Goal: Task Accomplishment & Management: Complete application form

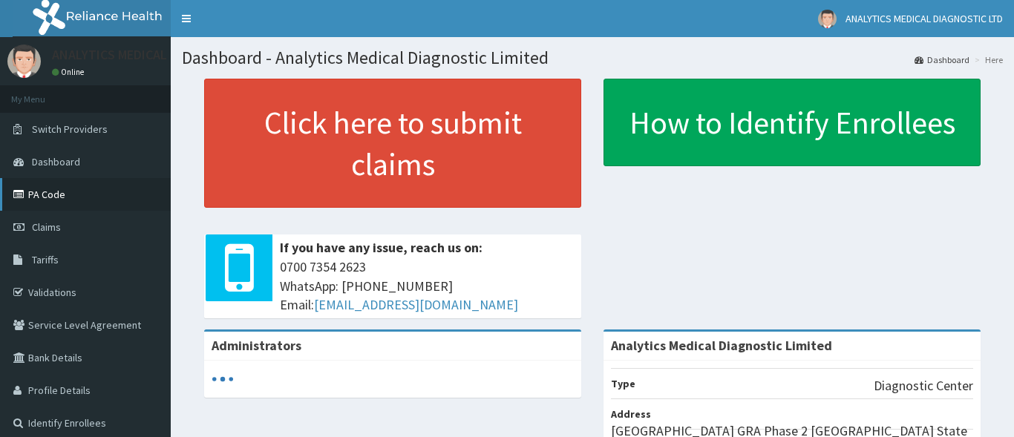
click at [67, 196] on link "PA Code" at bounding box center [85, 194] width 171 height 33
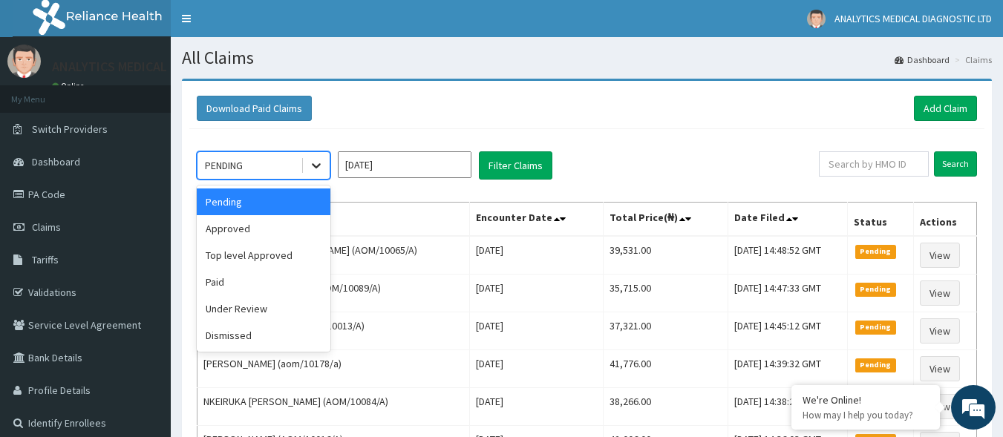
click at [312, 168] on icon at bounding box center [316, 165] width 15 height 15
click at [266, 227] on div "Approved" at bounding box center [264, 228] width 134 height 27
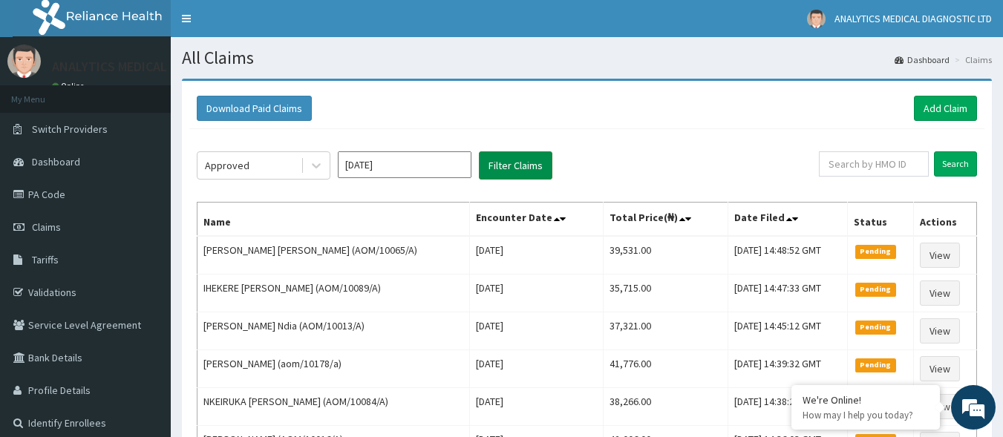
click at [518, 170] on button "Filter Claims" at bounding box center [515, 165] width 73 height 28
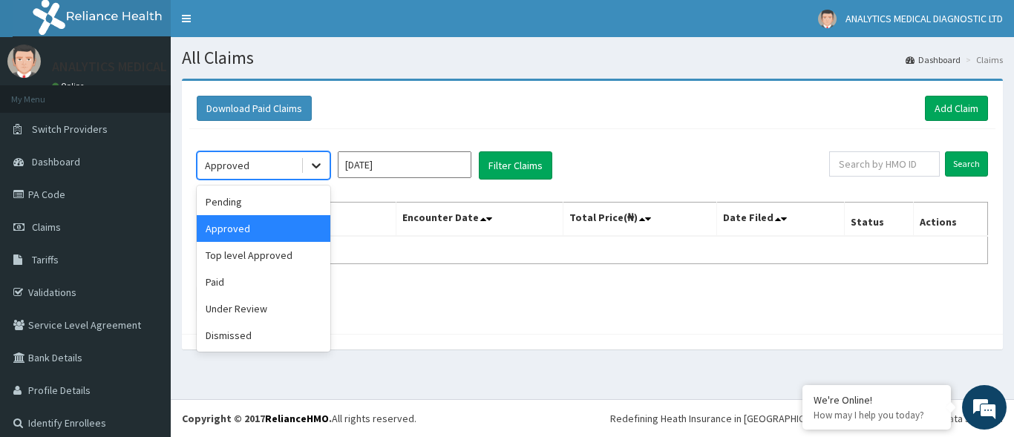
click at [318, 164] on icon at bounding box center [316, 165] width 15 height 15
click at [223, 280] on div "Paid" at bounding box center [264, 282] width 134 height 27
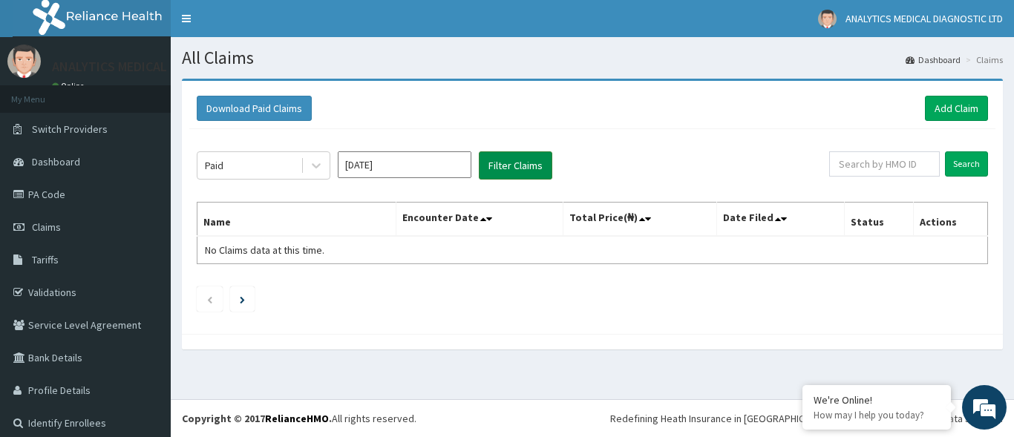
click at [517, 171] on button "Filter Claims" at bounding box center [515, 165] width 73 height 28
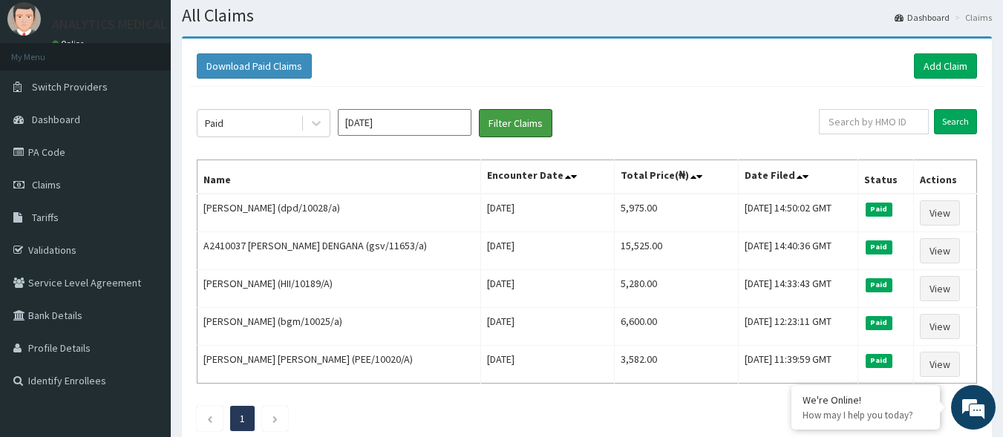
scroll to position [42, 0]
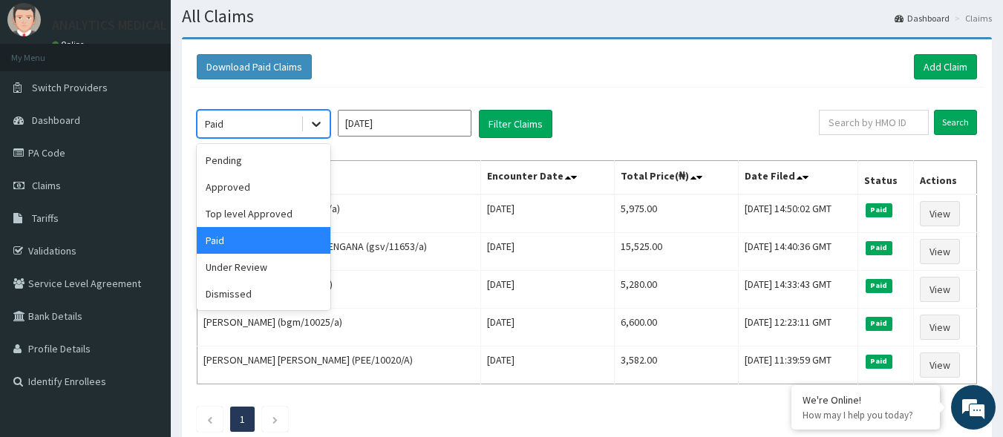
click at [312, 118] on icon at bounding box center [316, 124] width 15 height 15
click at [263, 182] on div "Approved" at bounding box center [264, 187] width 134 height 27
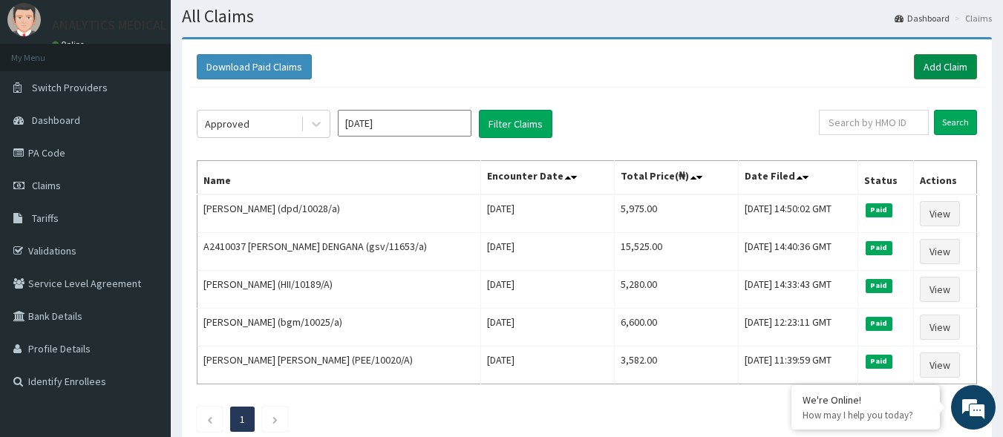
click at [927, 71] on link "Add Claim" at bounding box center [945, 66] width 63 height 25
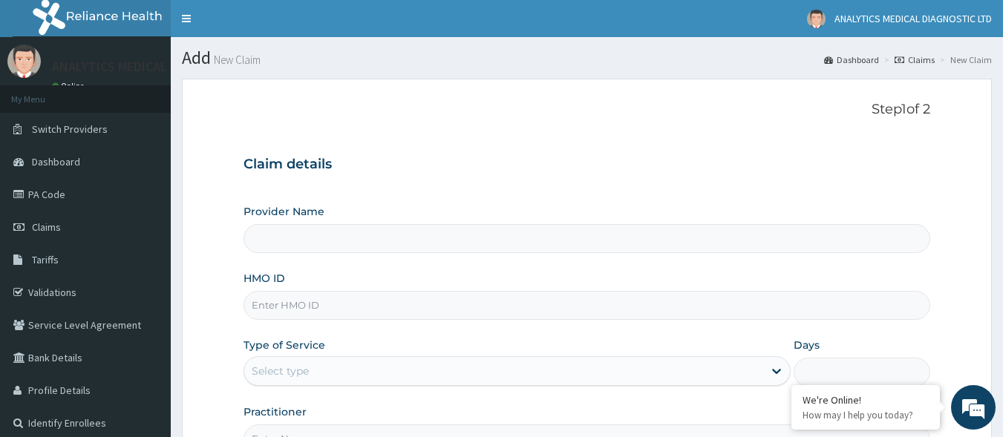
click at [315, 300] on input "HMO ID" at bounding box center [586, 305] width 687 height 29
paste input "AOM/10131/A"
type input "AOM/10131/A"
type input "Analytics Medical Diagnostic Limited"
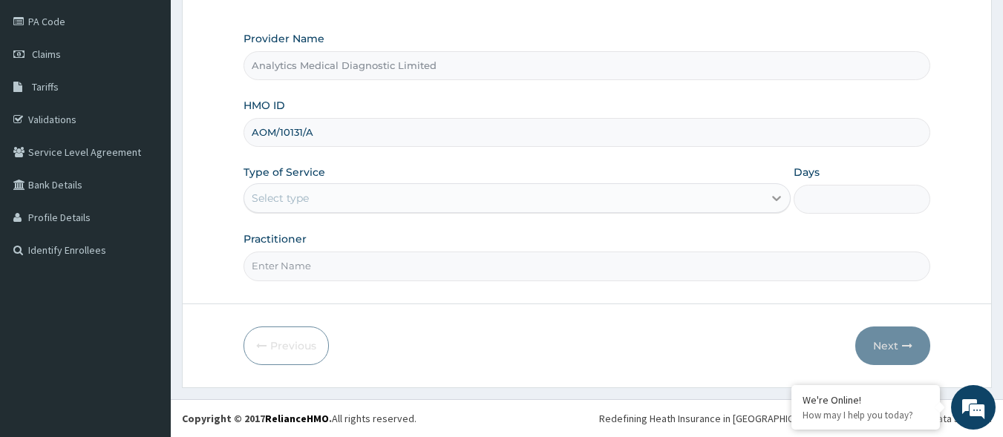
type input "AOM/10131/A"
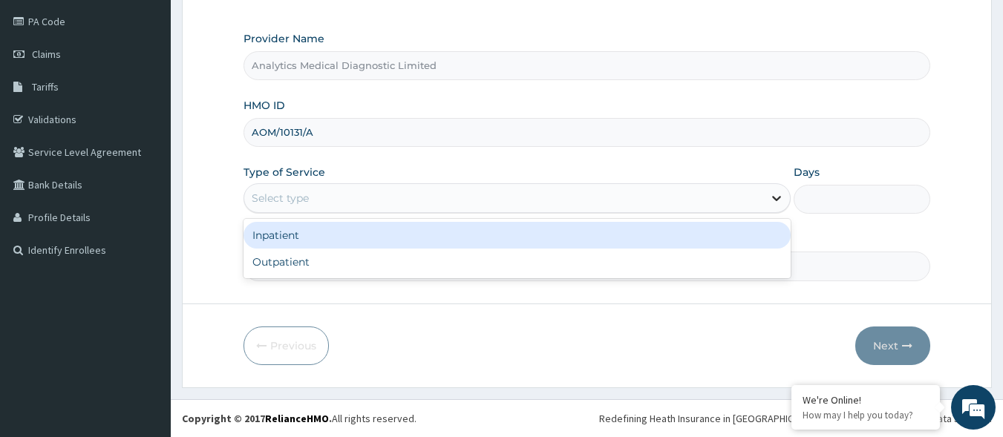
click at [775, 190] on div at bounding box center [776, 198] width 27 height 27
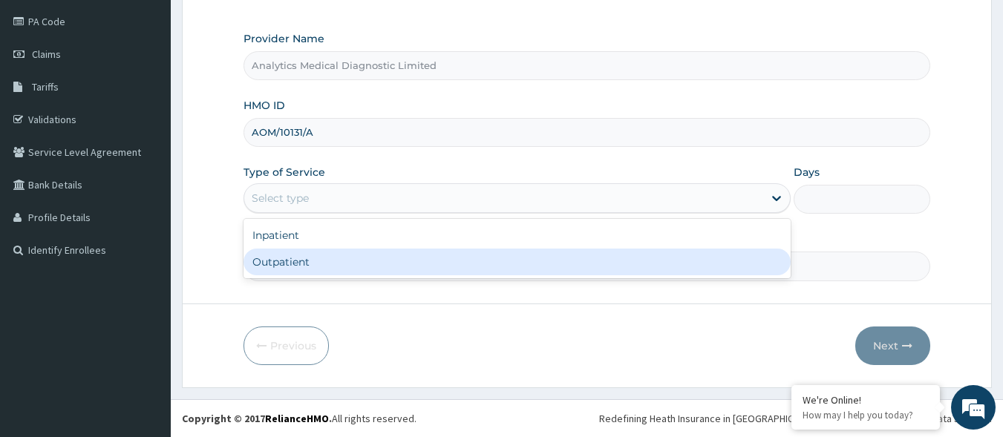
click at [721, 261] on div "Outpatient" at bounding box center [516, 262] width 547 height 27
type input "1"
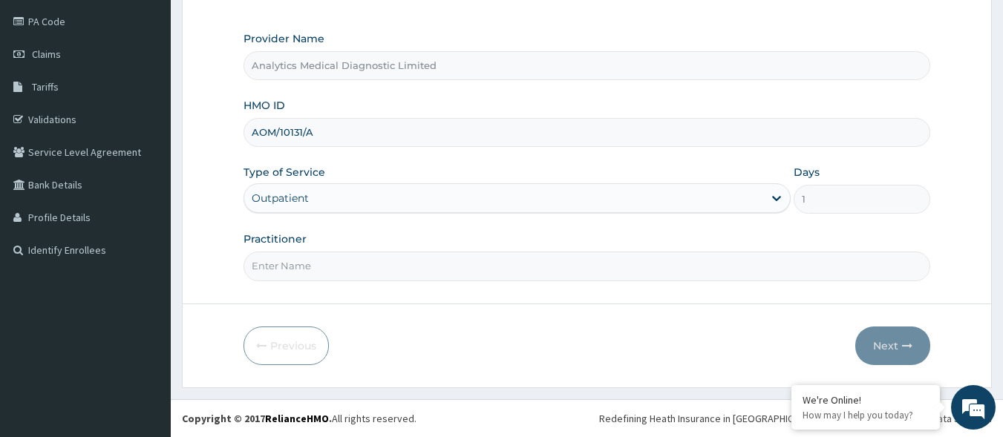
click at [650, 263] on input "Practitioner" at bounding box center [586, 266] width 687 height 29
type input "NO"
click at [876, 353] on button "Next" at bounding box center [892, 346] width 75 height 39
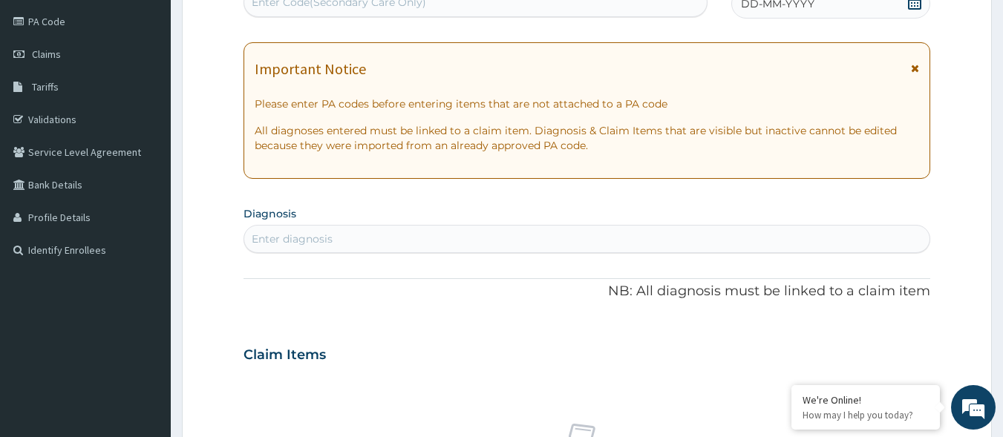
scroll to position [168, 0]
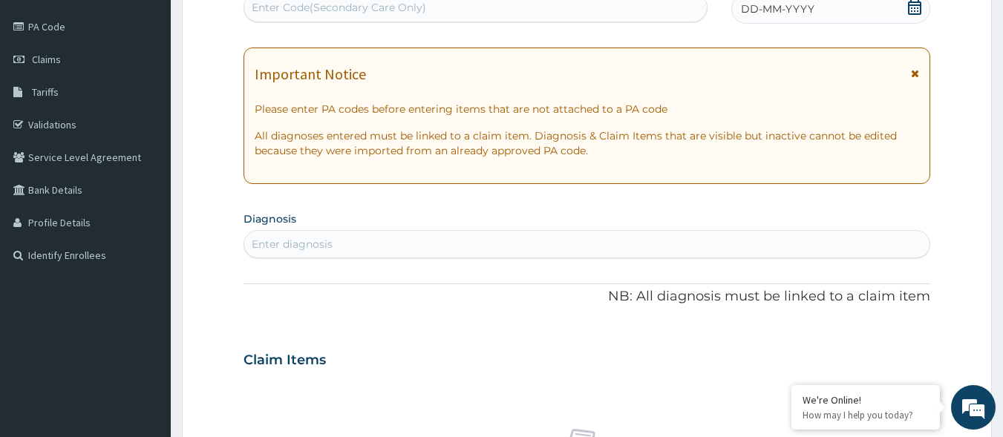
click at [314, 9] on div "Enter Code(Secondary Care Only)" at bounding box center [339, 7] width 174 height 15
paste input "PA/13529B"
type input "PA/13529B"
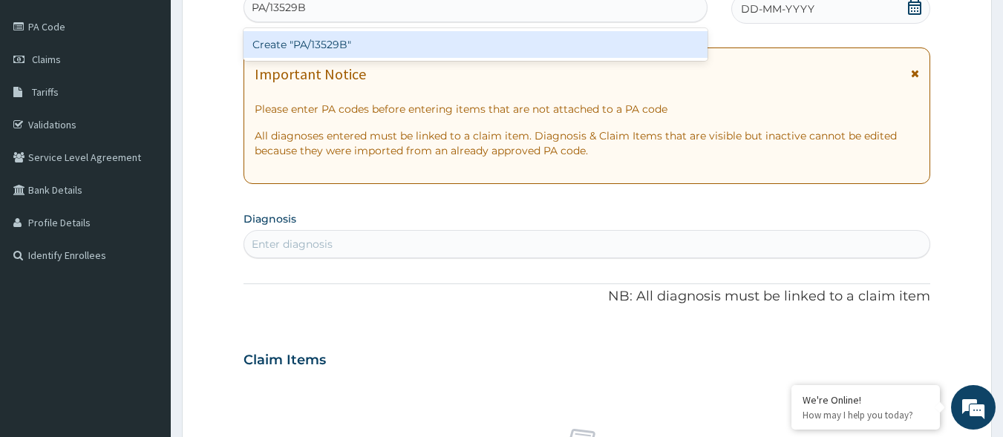
click at [304, 50] on div "Create "PA/13529B"" at bounding box center [475, 44] width 465 height 27
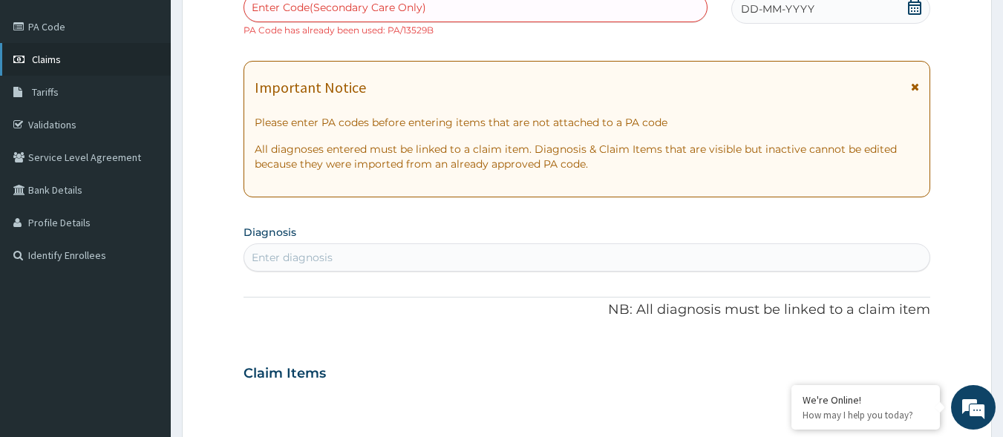
click at [47, 55] on span "Claims" at bounding box center [46, 59] width 29 height 13
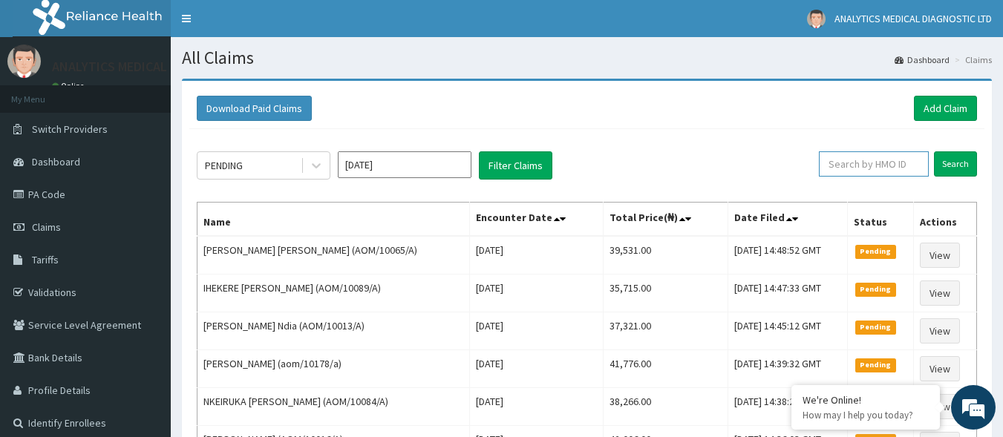
click at [859, 171] on input "text" at bounding box center [874, 163] width 110 height 25
click at [845, 160] on input "text" at bounding box center [874, 163] width 110 height 25
paste input "AOM/10131/A"
type input "AOM/10131/A"
click at [949, 164] on input "Search" at bounding box center [955, 163] width 43 height 25
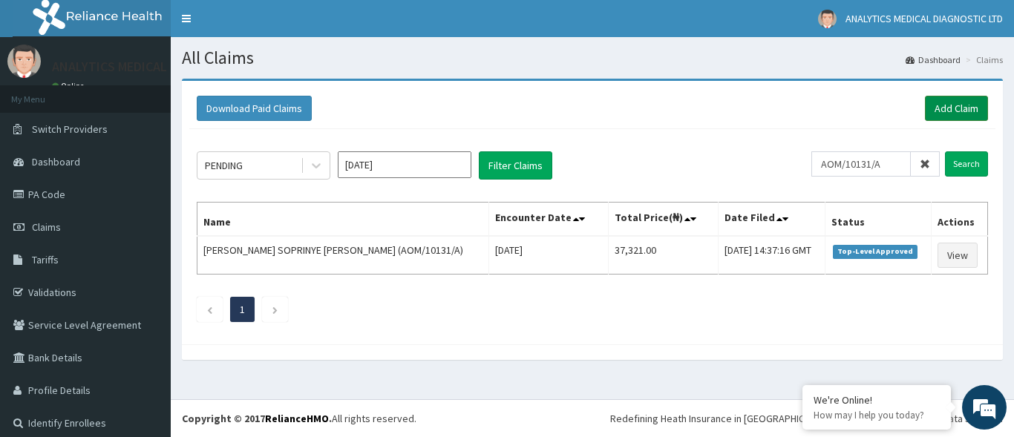
click at [944, 113] on link "Add Claim" at bounding box center [956, 108] width 63 height 25
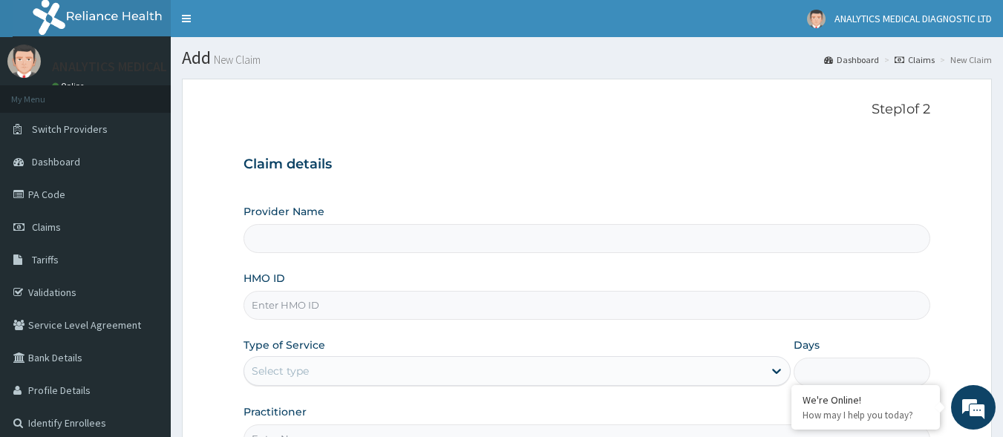
click at [497, 307] on input "HMO ID" at bounding box center [586, 305] width 687 height 29
paste input "ACB/10002/A"
type input "ACB/10002/A"
type input "Analytics Medical Diagnostic Limited"
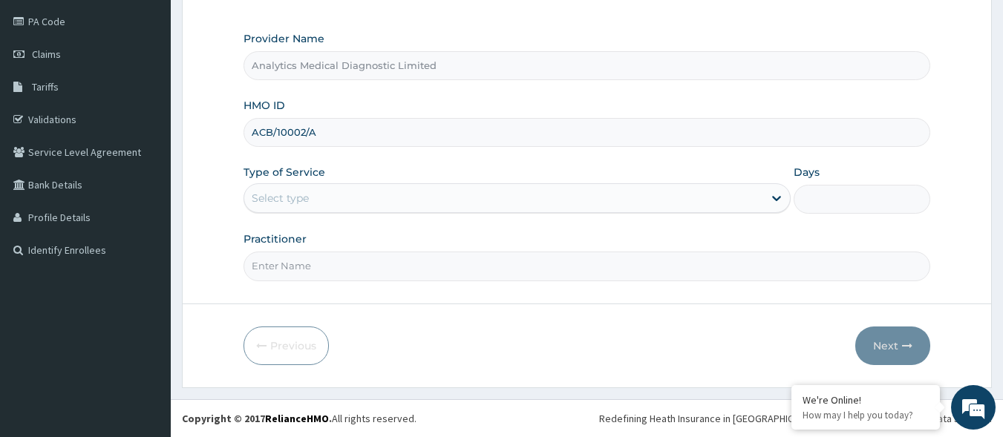
type input "ACB/10002/A"
click at [733, 197] on div "Select type" at bounding box center [503, 198] width 519 height 24
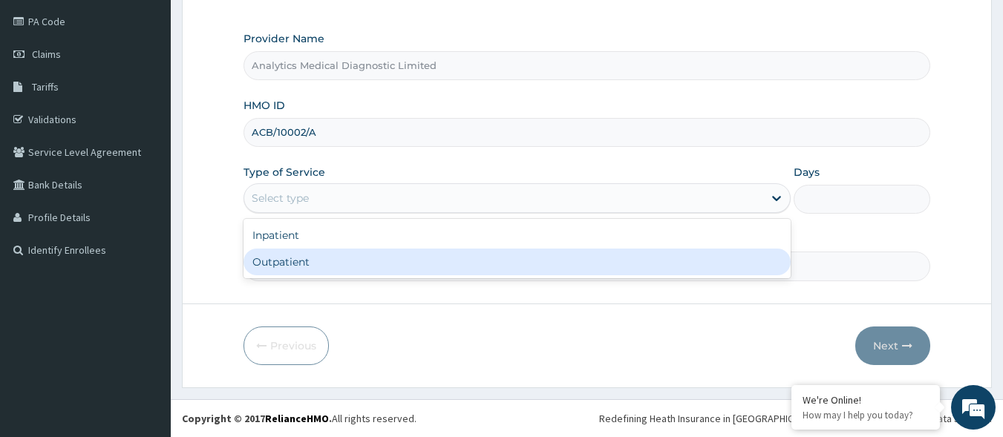
click at [665, 269] on div "Outpatient" at bounding box center [516, 262] width 547 height 27
type input "1"
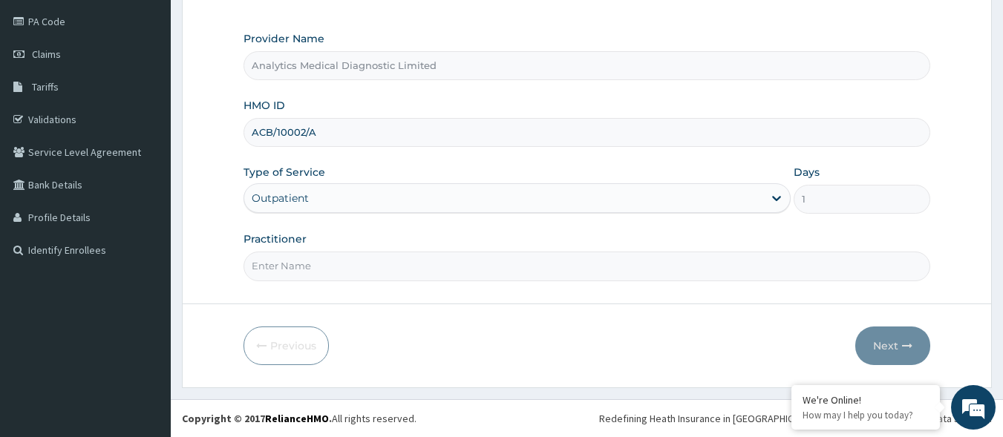
click at [577, 273] on input "Practitioner" at bounding box center [586, 266] width 687 height 29
type input "NO"
click at [862, 344] on button "Next" at bounding box center [892, 346] width 75 height 39
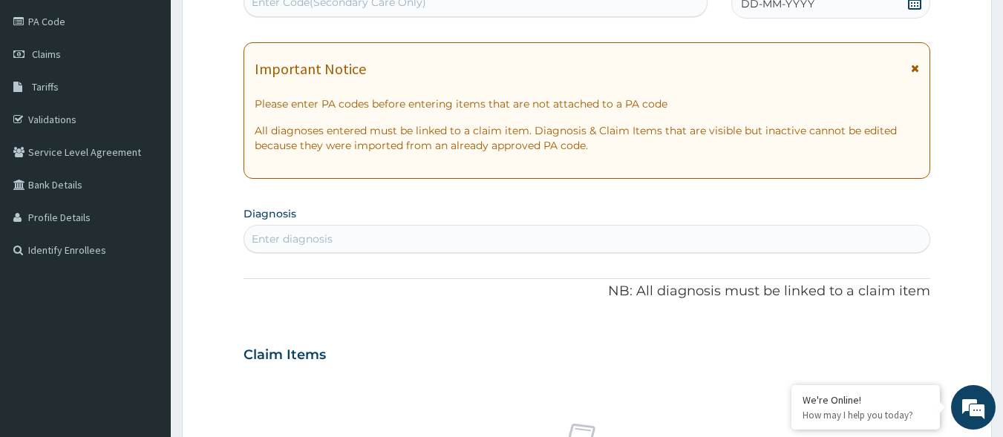
scroll to position [168, 0]
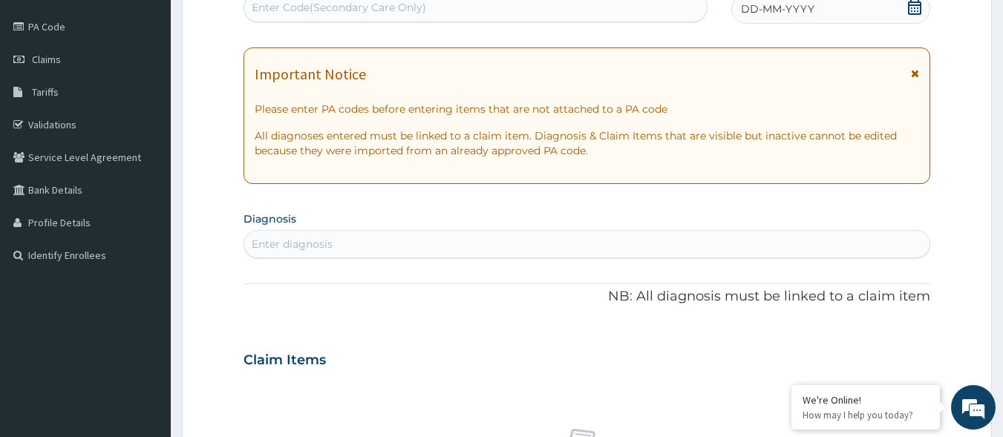
click at [493, 5] on div "Enter Code(Secondary Care Only)" at bounding box center [475, 8] width 463 height 24
paste input "PA/08FC9E"
type input "PA/08FC9E"
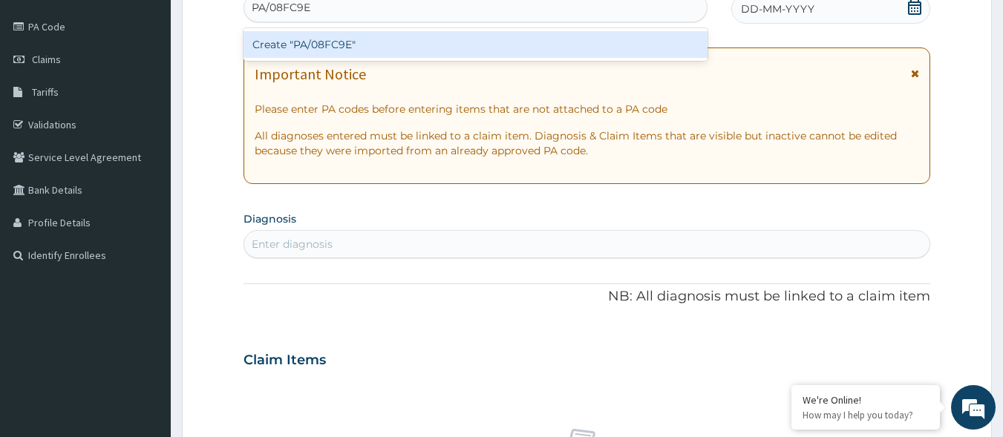
click at [479, 43] on div "Create "PA/08FC9E"" at bounding box center [475, 44] width 465 height 27
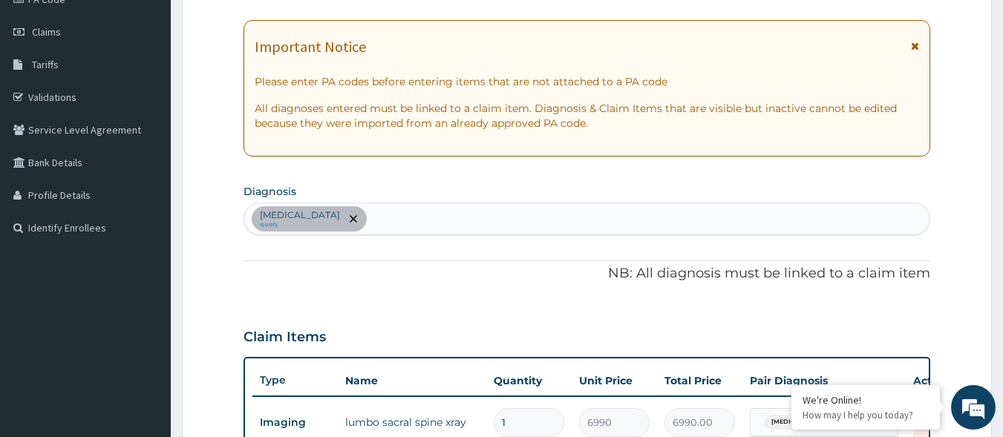
scroll to position [574, 0]
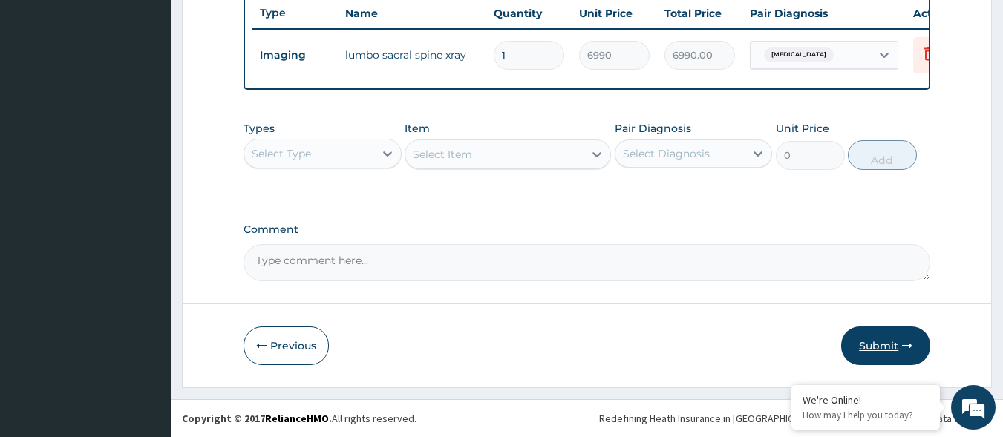
click at [868, 347] on button "Submit" at bounding box center [885, 346] width 89 height 39
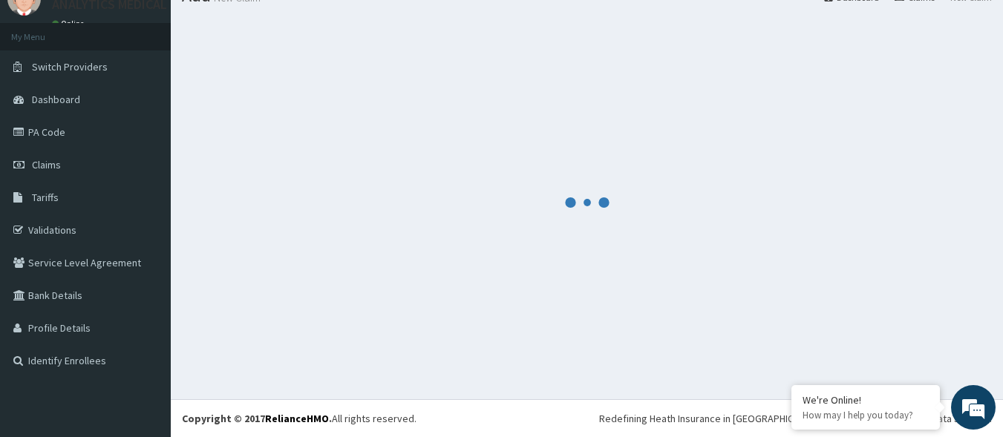
scroll to position [62, 0]
